Goal: Task Accomplishment & Management: Use online tool/utility

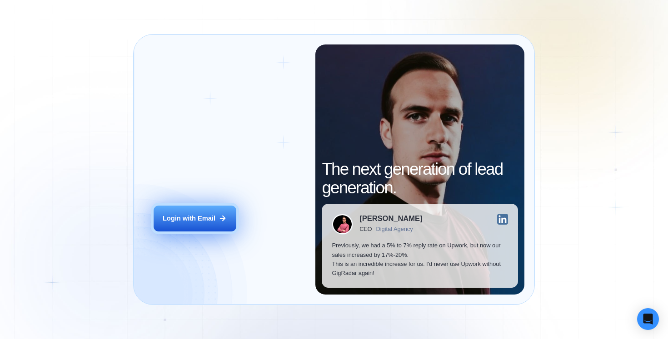
click at [198, 229] on button "Login with Email" at bounding box center [195, 219] width 83 height 26
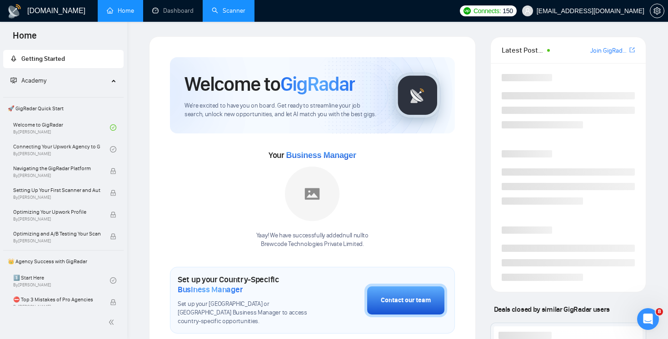
click at [234, 15] on link "Scanner" at bounding box center [229, 11] width 34 height 8
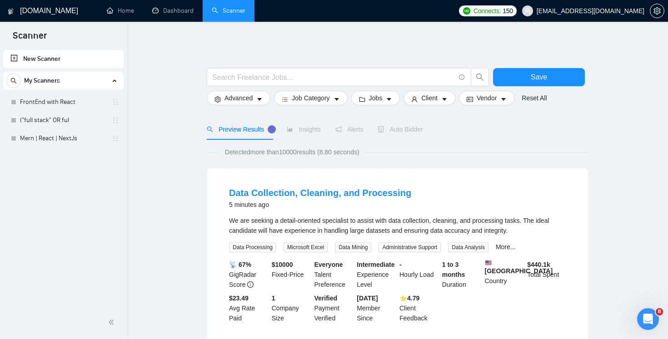
click at [403, 131] on span "Auto Bidder" at bounding box center [400, 129] width 45 height 7
click at [55, 102] on link "FrontEnd with React" at bounding box center [63, 102] width 86 height 18
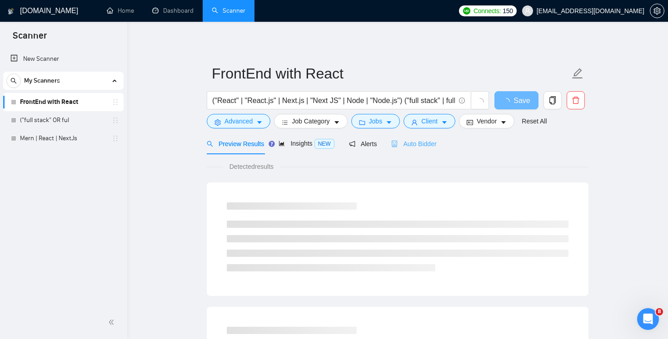
click at [410, 149] on div "Auto Bidder" at bounding box center [413, 143] width 45 height 21
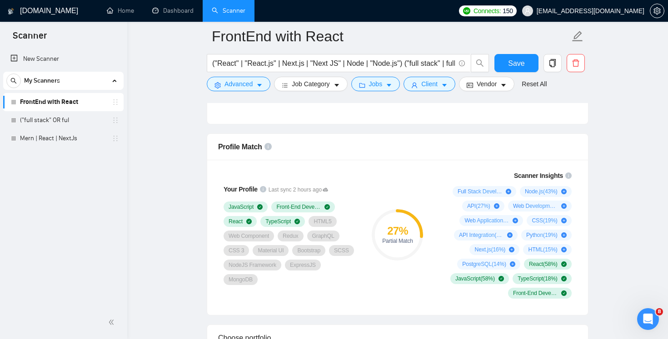
scroll to position [606, 0]
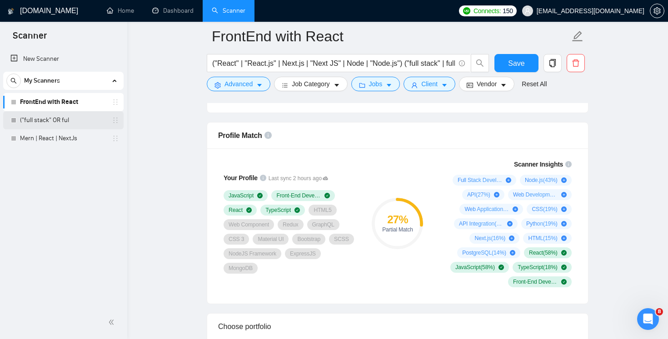
click at [76, 111] on link "("full stack" OR ful" at bounding box center [63, 120] width 86 height 18
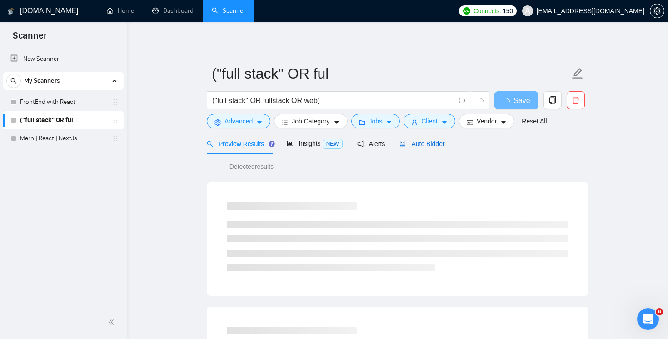
click at [416, 140] on span "Auto Bidder" at bounding box center [421, 143] width 45 height 7
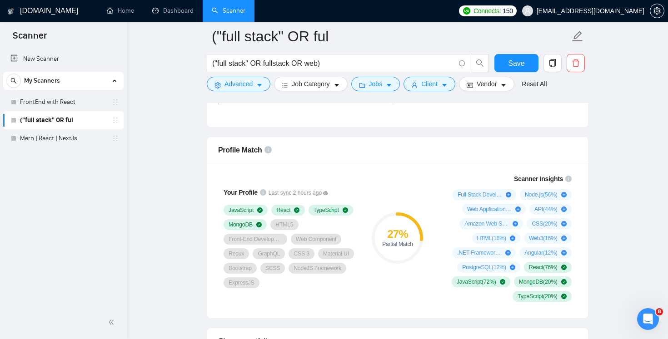
scroll to position [559, 0]
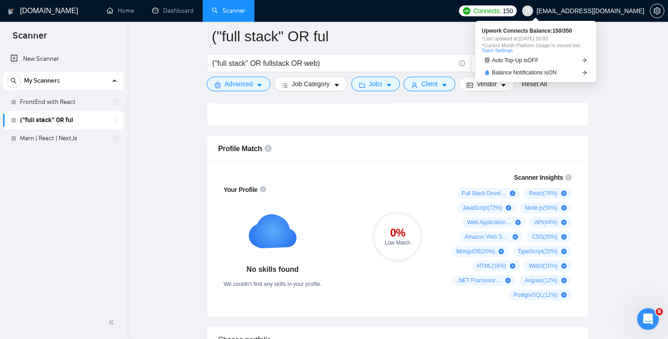
click at [625, 11] on span "[EMAIL_ADDRESS][DOMAIN_NAME]" at bounding box center [591, 11] width 108 height 0
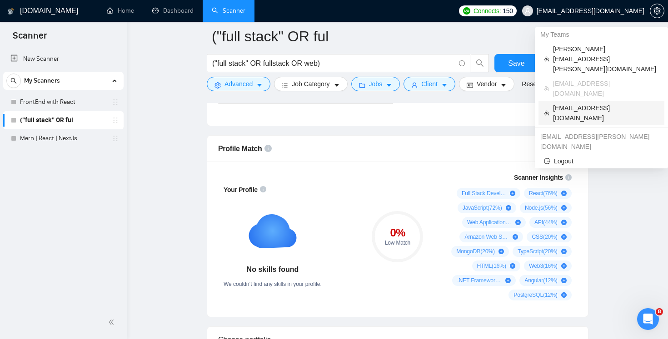
click at [583, 103] on span "christian.torgy@outlook.com" at bounding box center [606, 113] width 106 height 20
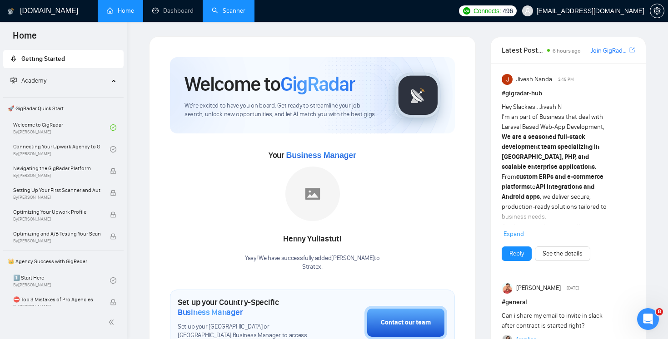
click at [228, 14] on link "Scanner" at bounding box center [229, 11] width 34 height 8
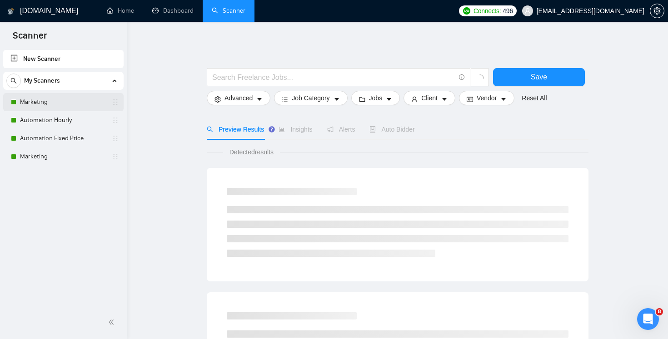
click at [79, 105] on link "Marketing" at bounding box center [63, 102] width 86 height 18
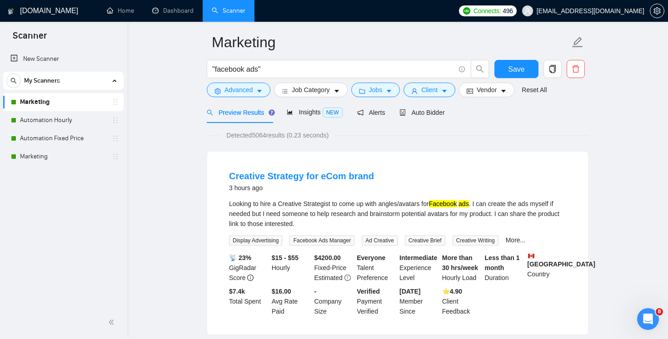
scroll to position [31, 0]
click at [439, 118] on div "Auto Bidder" at bounding box center [421, 112] width 45 height 21
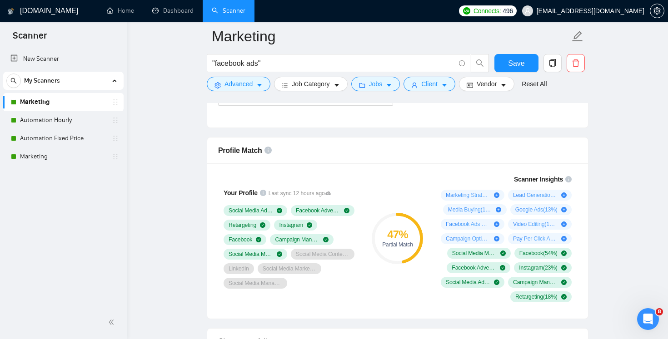
scroll to position [558, 0]
